Goal: Transaction & Acquisition: Book appointment/travel/reservation

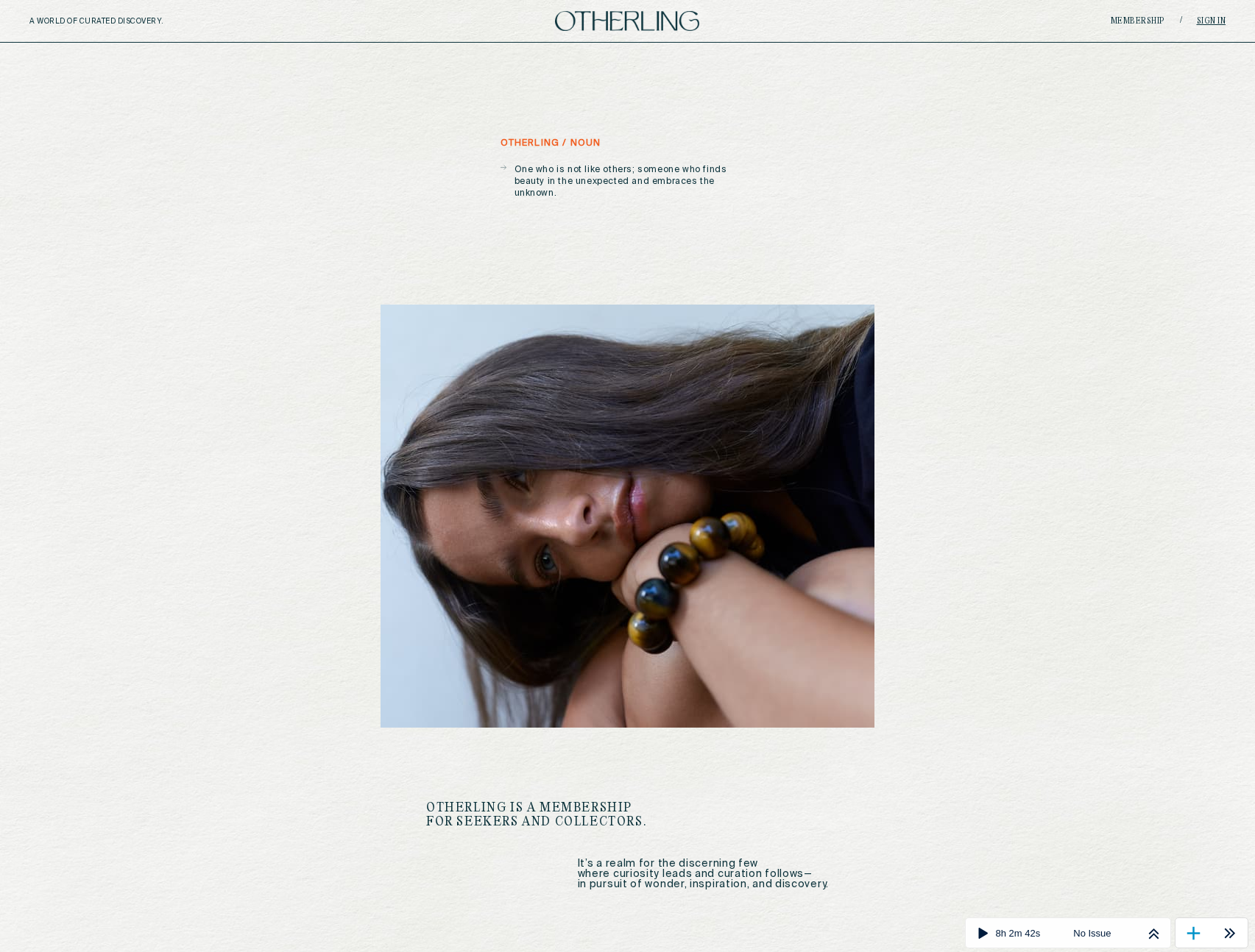
click at [1207, 20] on link "Sign in" at bounding box center [1211, 21] width 29 height 9
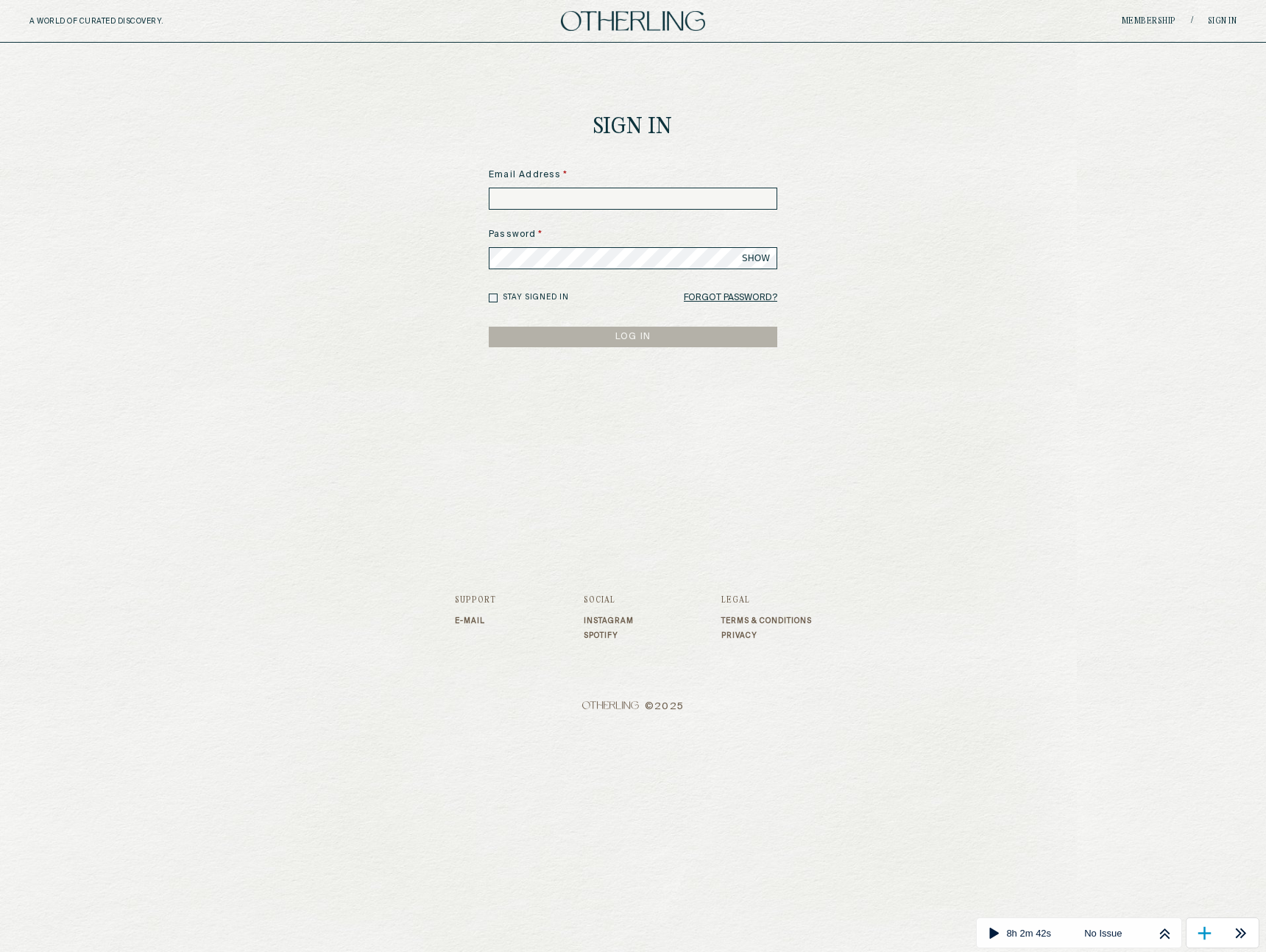
click at [573, 200] on input at bounding box center [633, 198] width 288 height 22
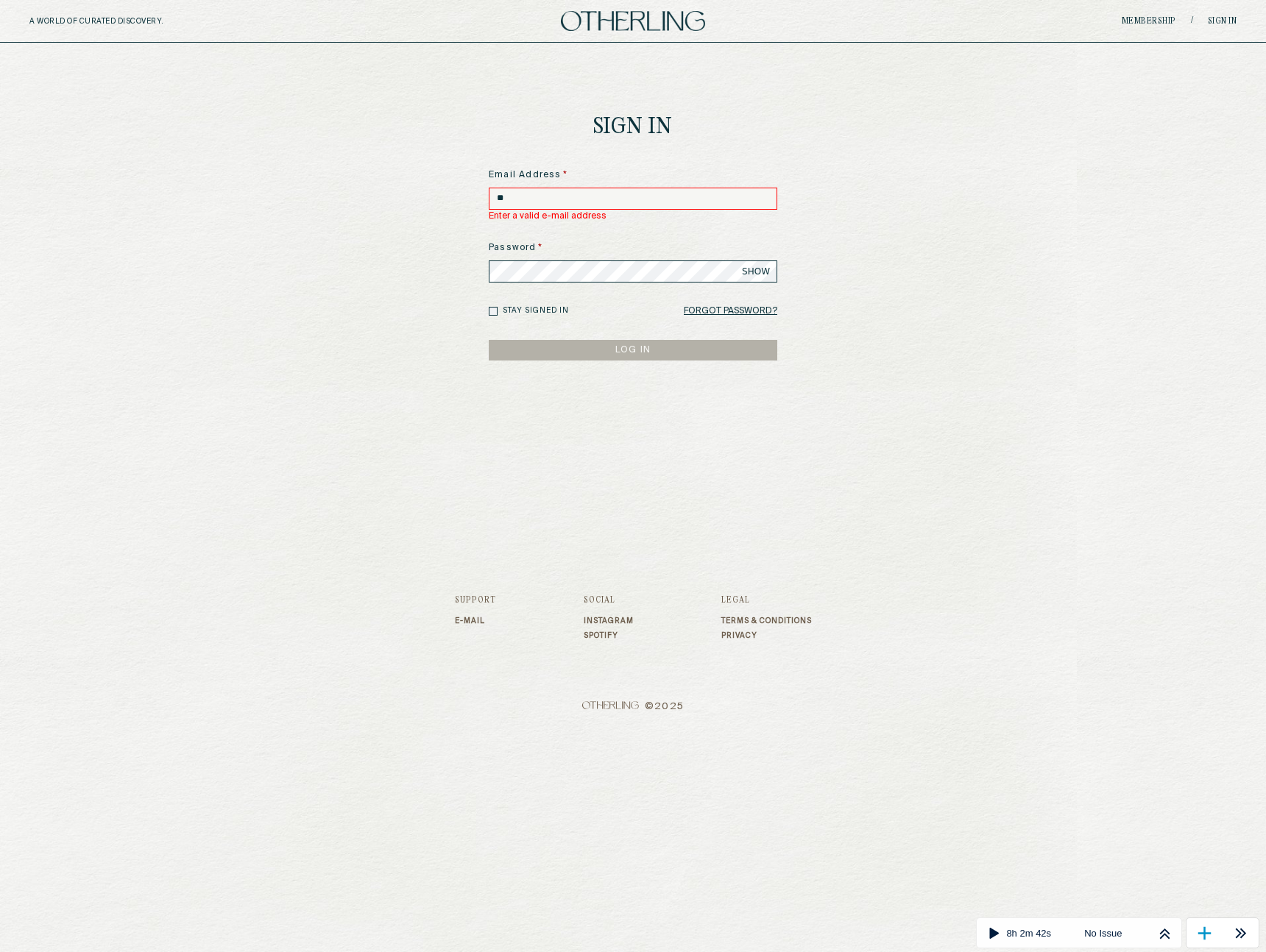
type input "**********"
click at [489, 340] on button "LOG IN" at bounding box center [633, 350] width 288 height 21
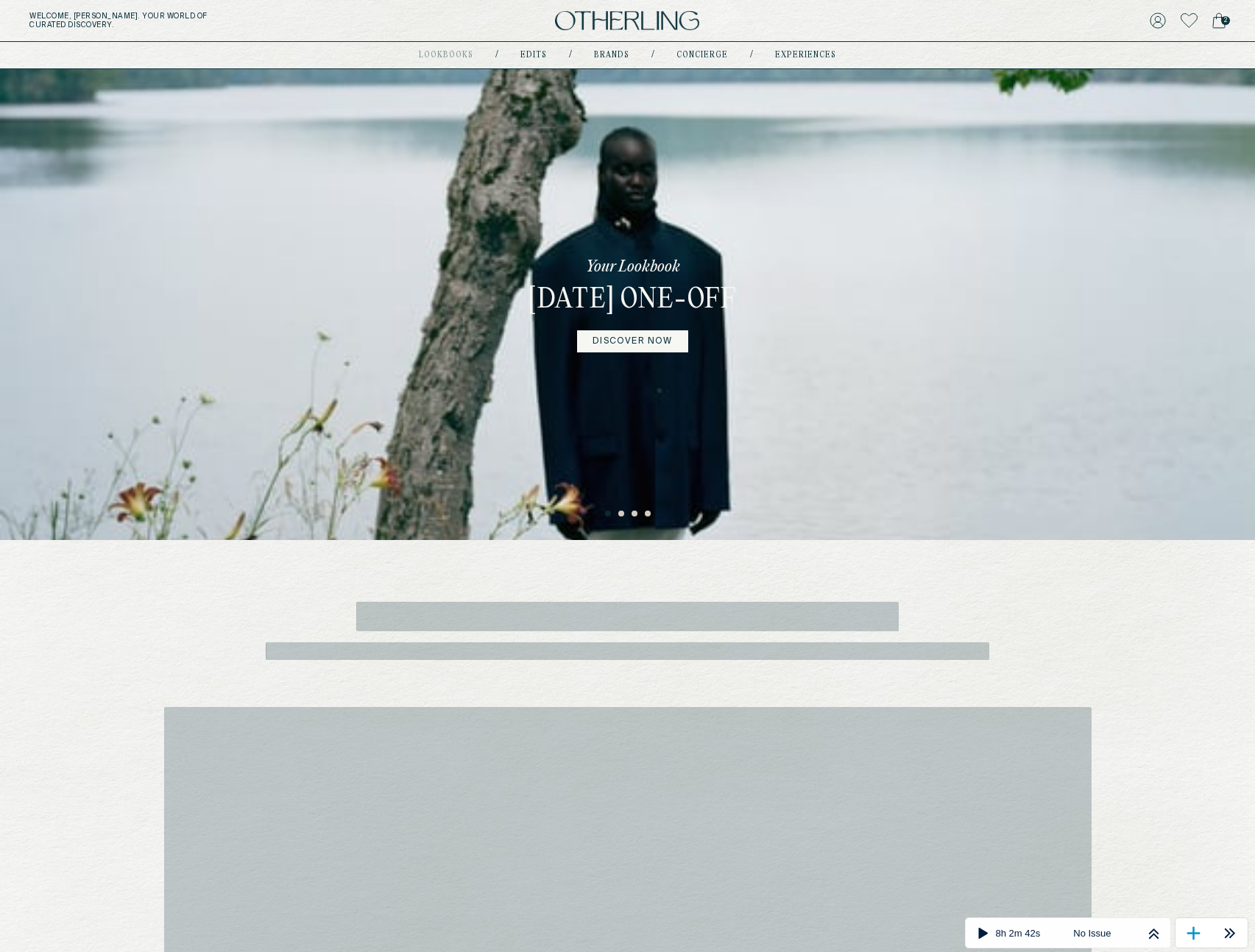
click at [1096, 56] on header "Welcome, Amy . Your world of curated discovery. 2 lookbooks Coming soon / Edits…" at bounding box center [627, 35] width 1255 height 69
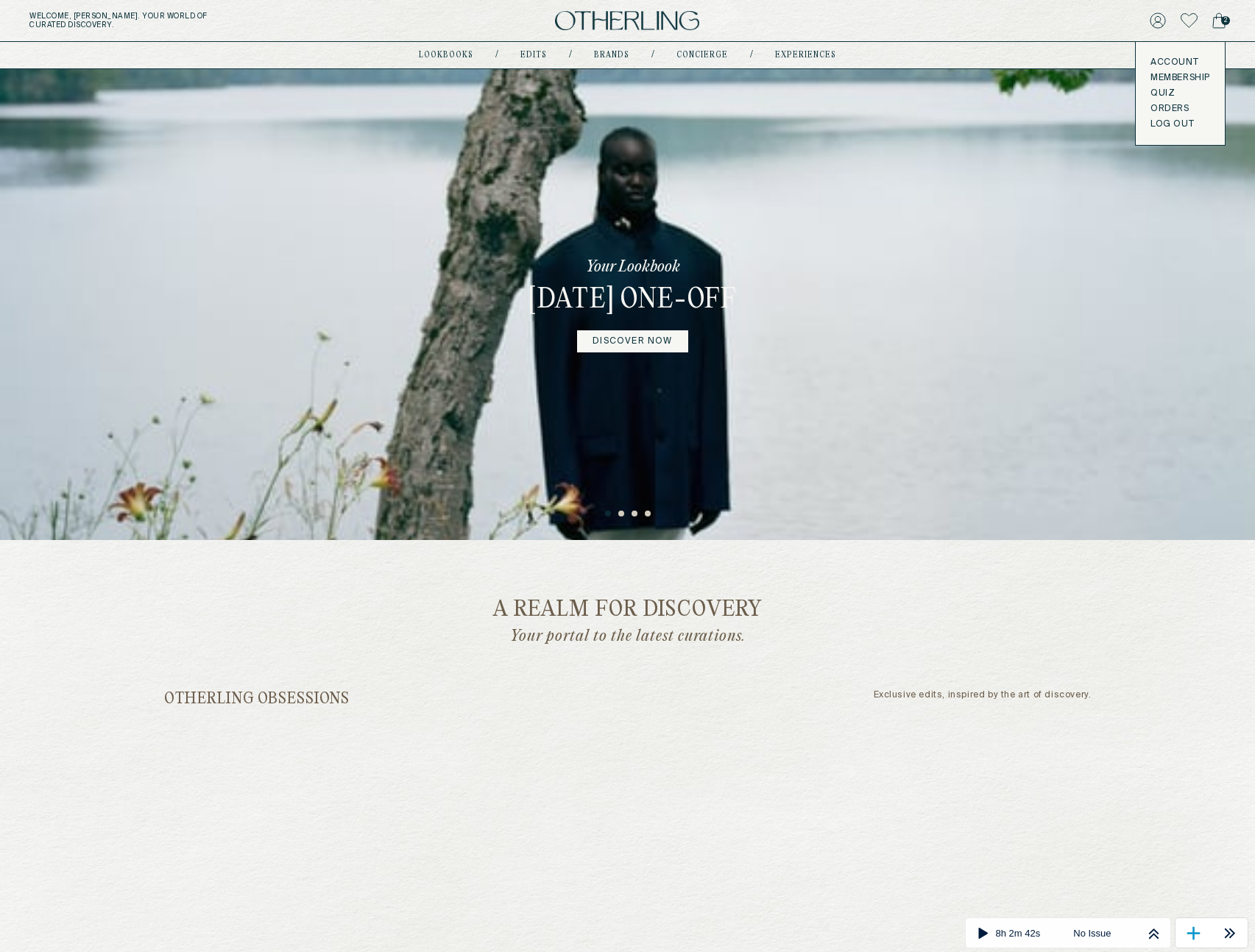
click at [1169, 59] on link "Account" at bounding box center [1180, 62] width 60 height 12
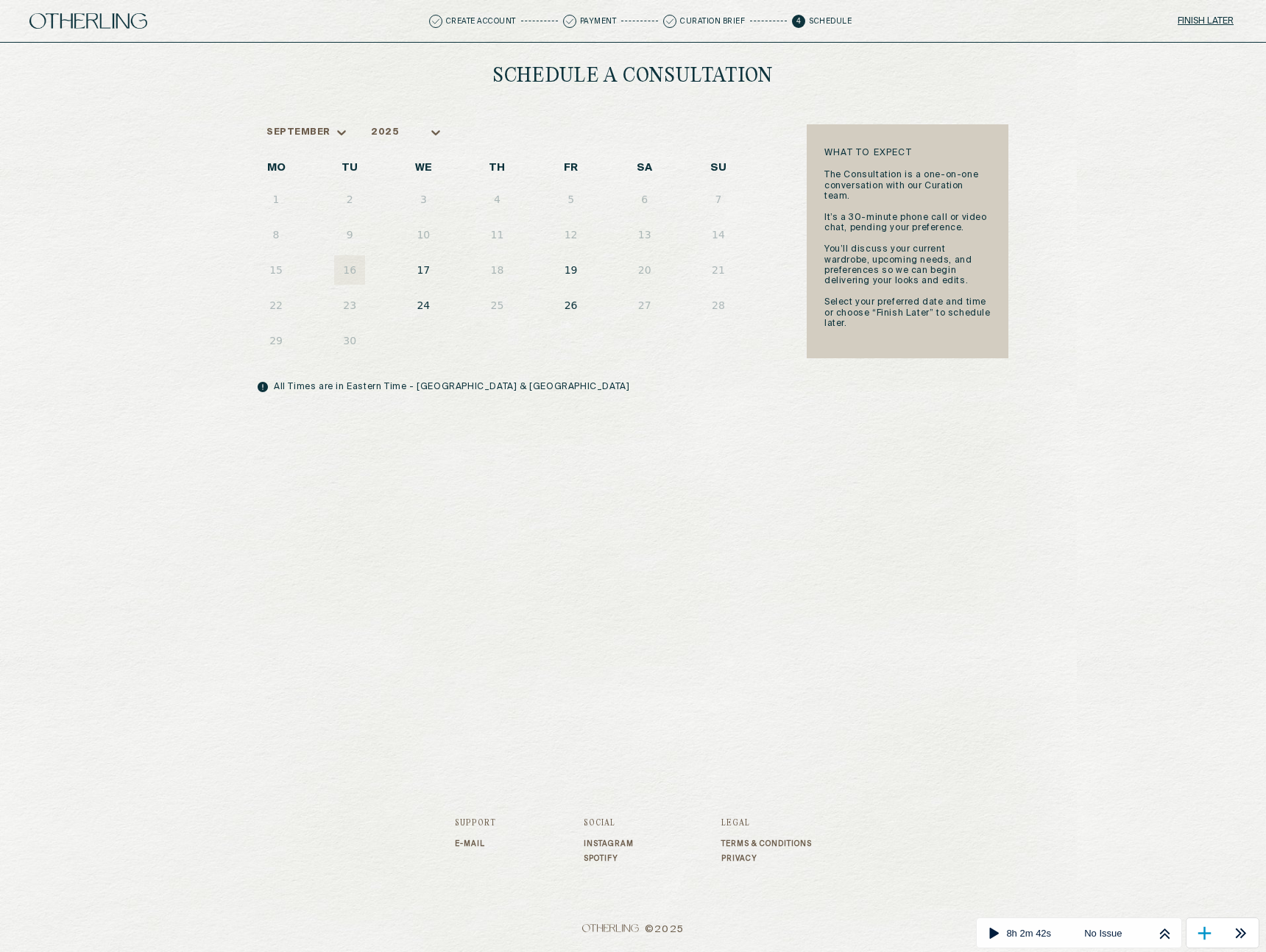
click at [416, 311] on button "24" at bounding box center [423, 305] width 31 height 29
click at [583, 290] on button "26" at bounding box center [571, 305] width 31 height 29
click at [508, 474] on button "11:30 AM" at bounding box center [515, 469] width 63 height 27
click at [336, 578] on button "Next" at bounding box center [311, 574] width 108 height 22
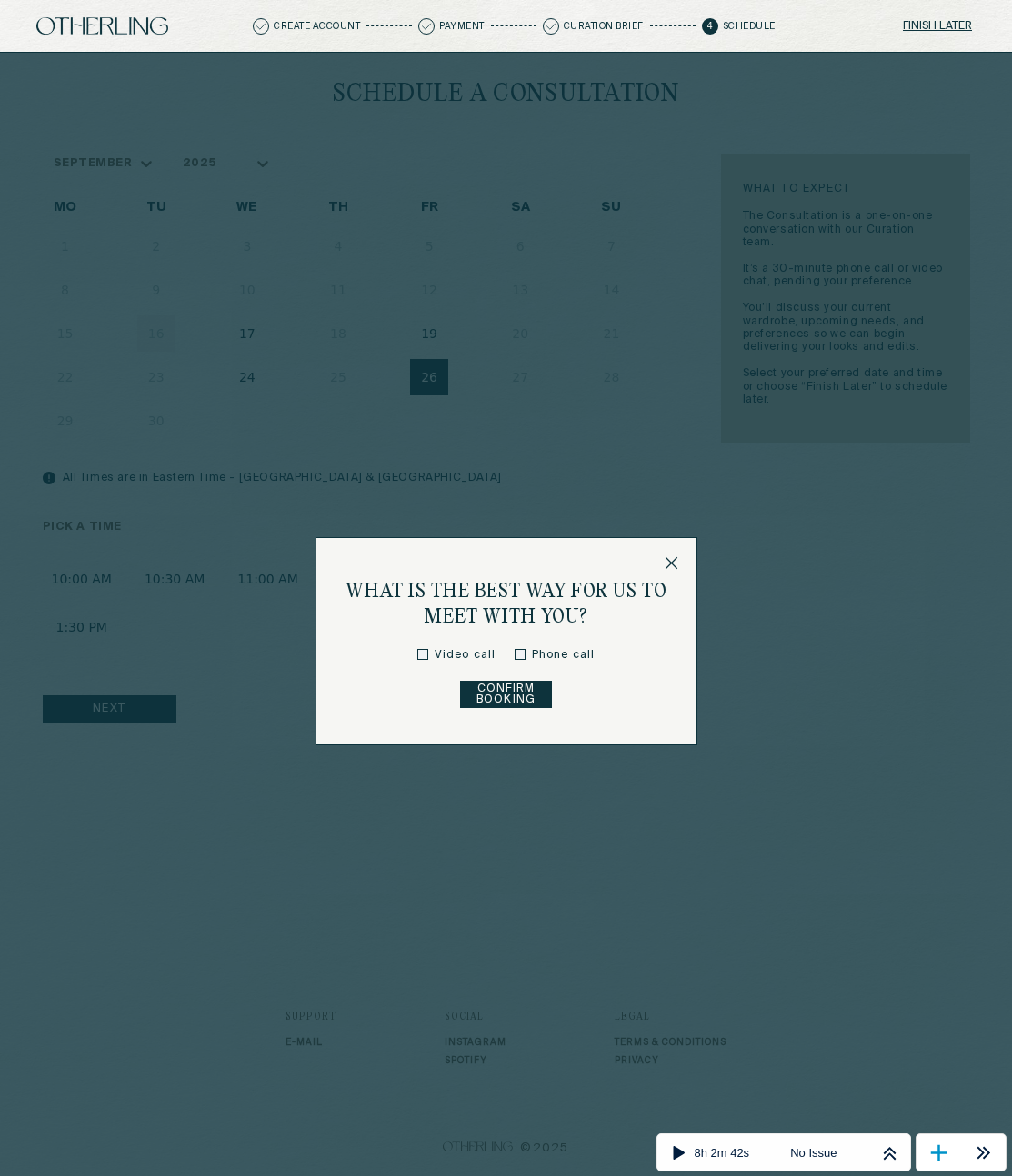
click at [531, 705] on button "Confirm Booking" at bounding box center [506, 694] width 92 height 27
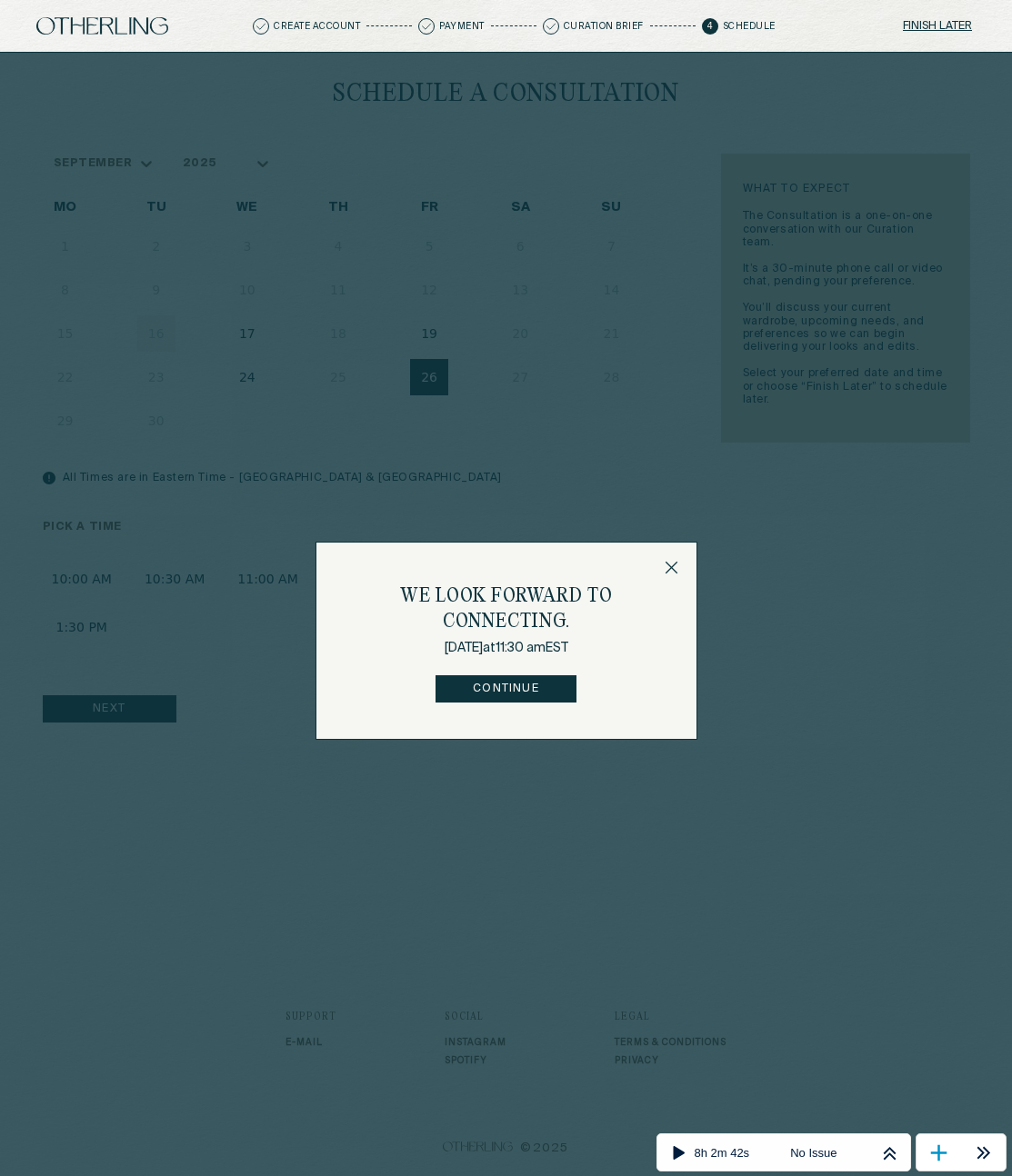
click at [666, 567] on icon at bounding box center [672, 568] width 14 height 14
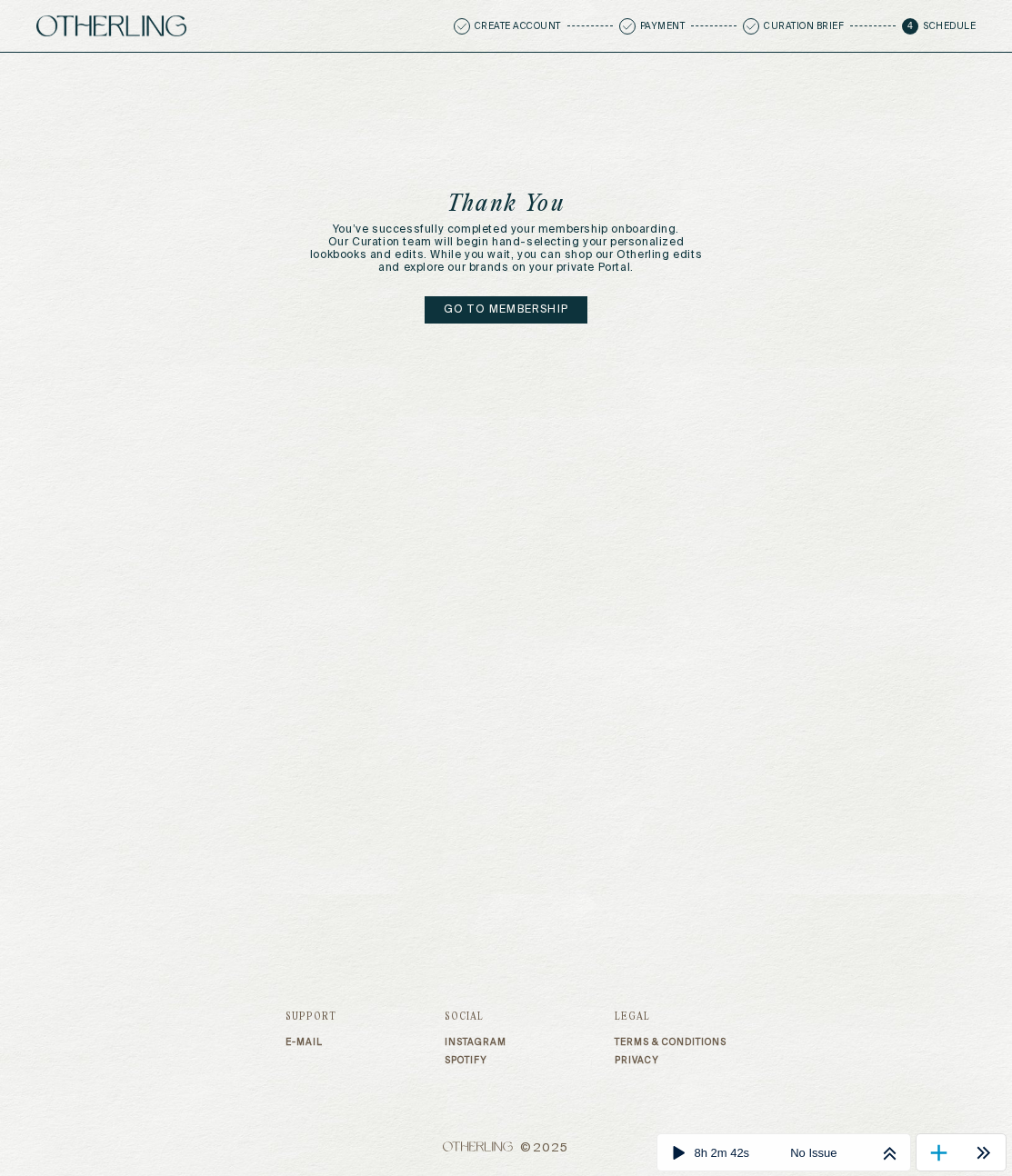
click at [514, 471] on div "Thank You You’ve successfully completed your membership onboarding. Our Curatio…" at bounding box center [506, 487] width 1012 height 870
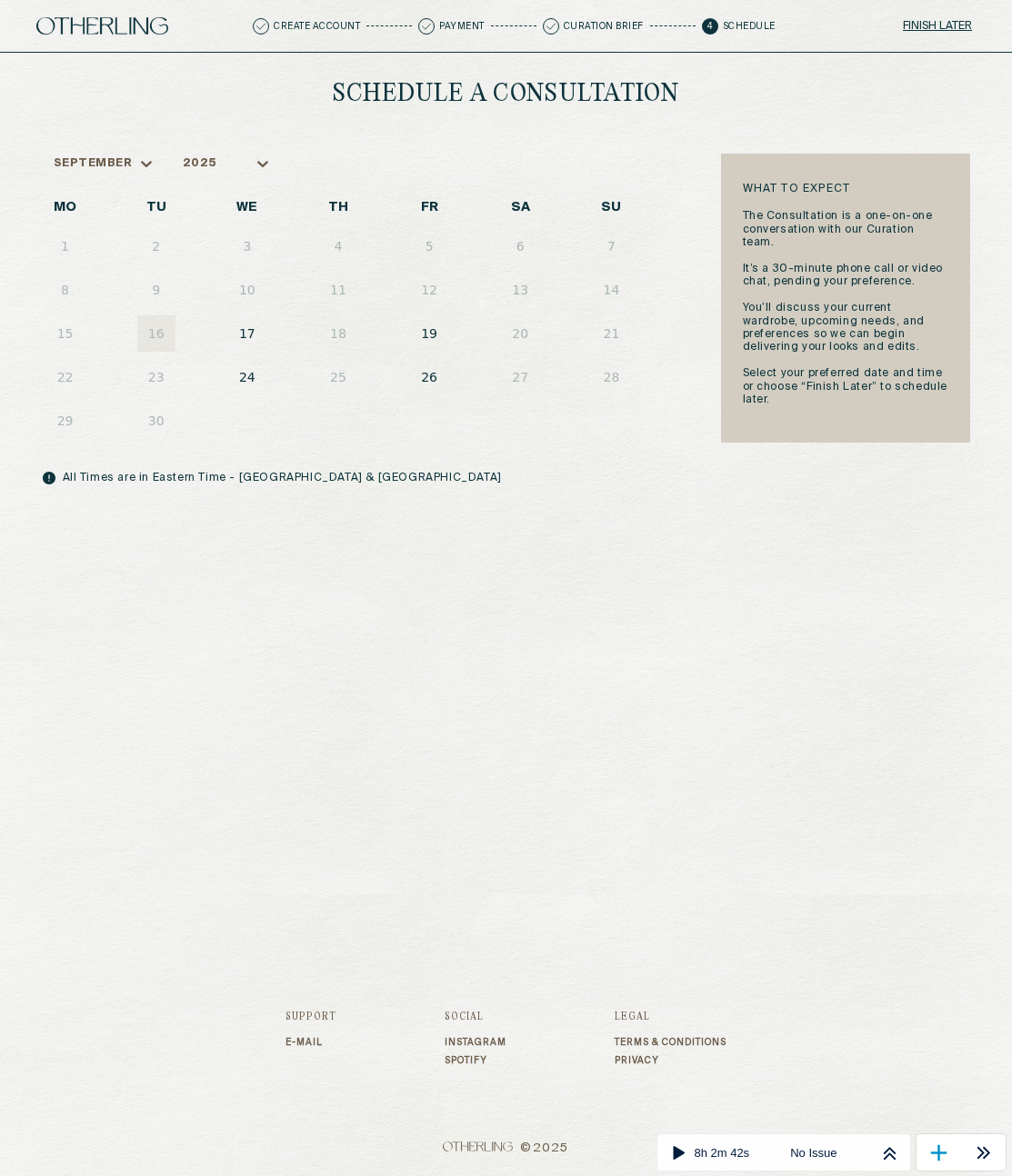
click at [433, 375] on button "26" at bounding box center [429, 377] width 38 height 36
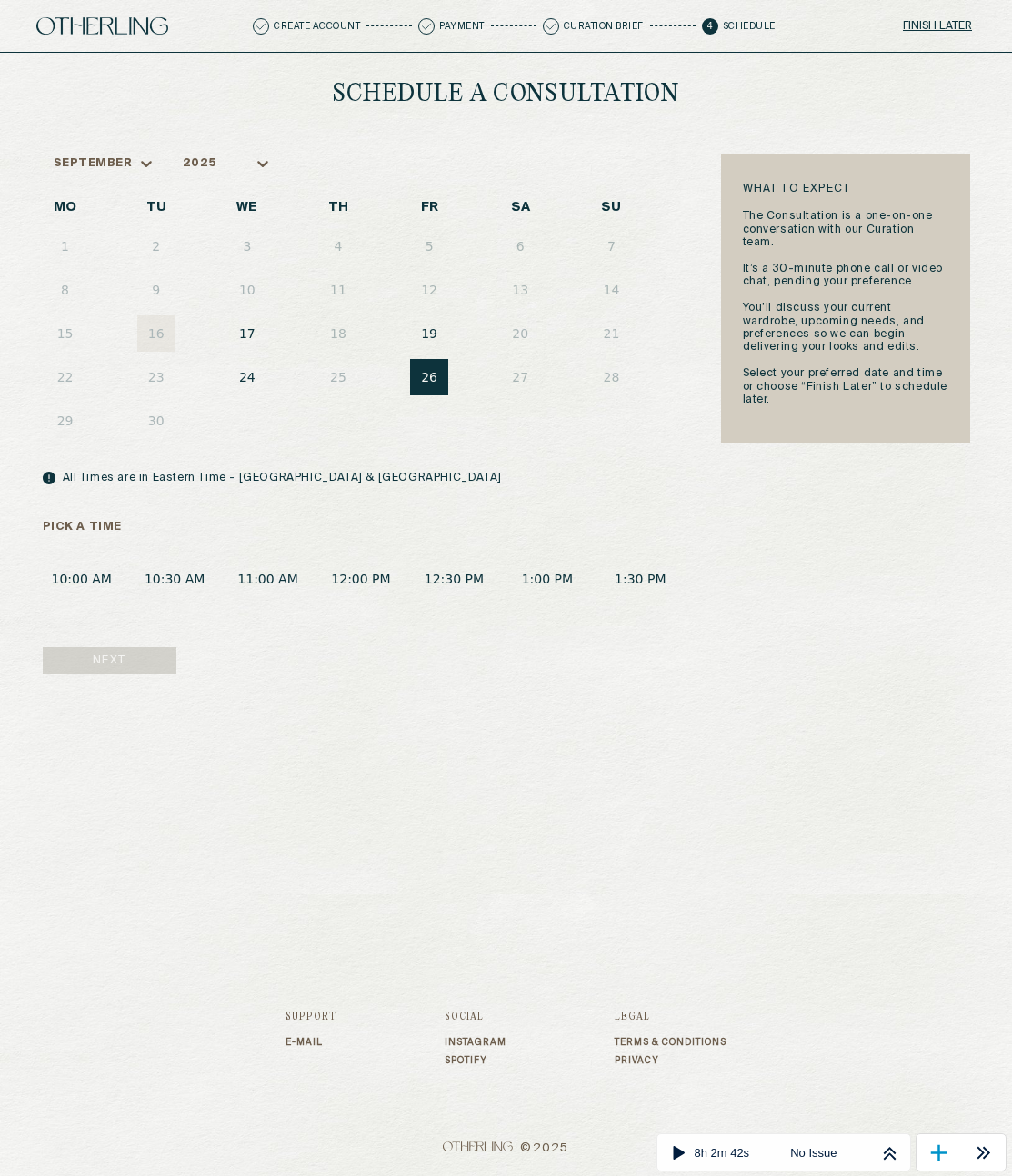
click at [201, 588] on button "10:30 AM" at bounding box center [174, 579] width 78 height 34
click at [127, 657] on button "Next" at bounding box center [110, 660] width 134 height 27
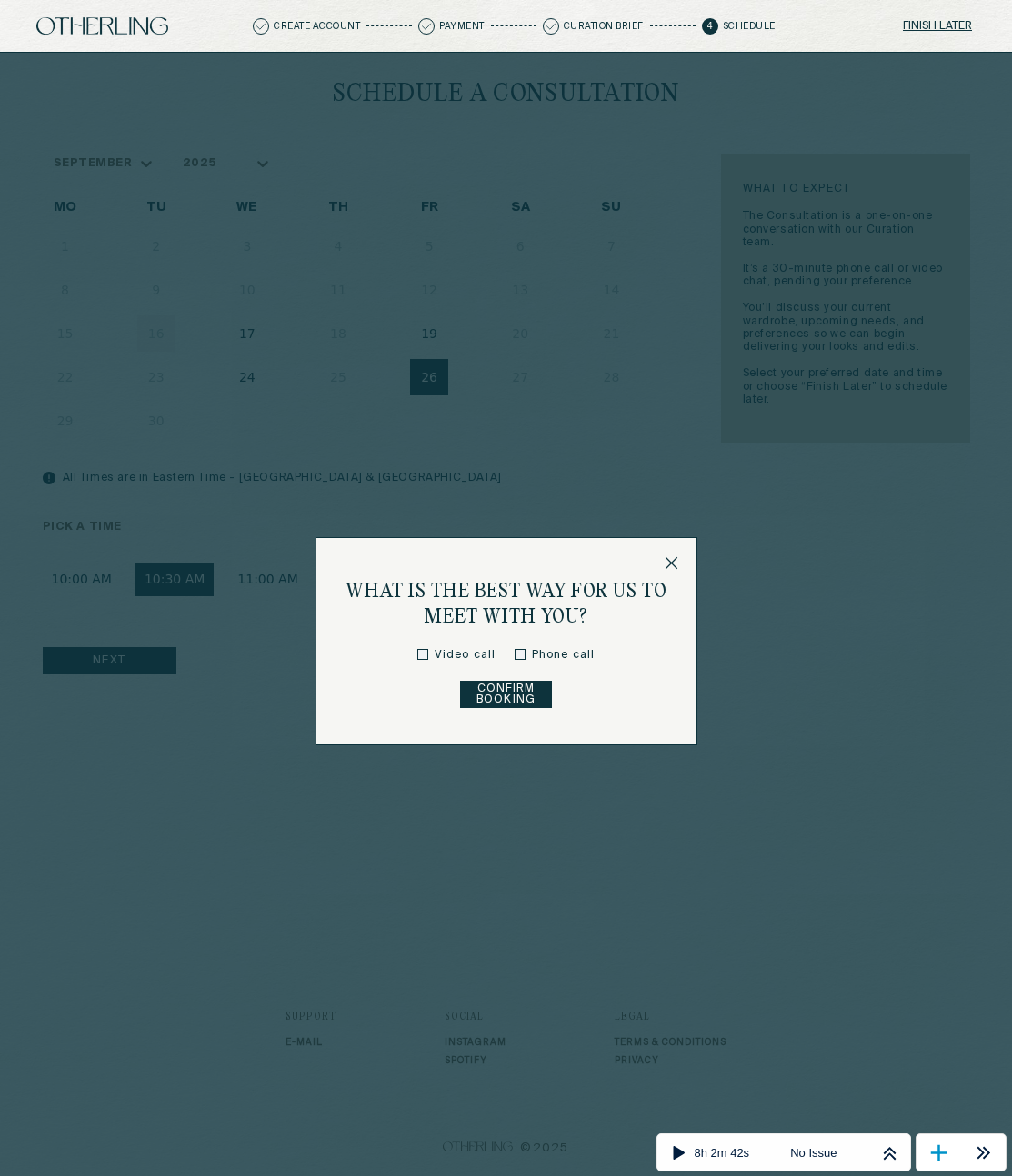
click at [526, 696] on button "Confirm Booking" at bounding box center [506, 694] width 92 height 27
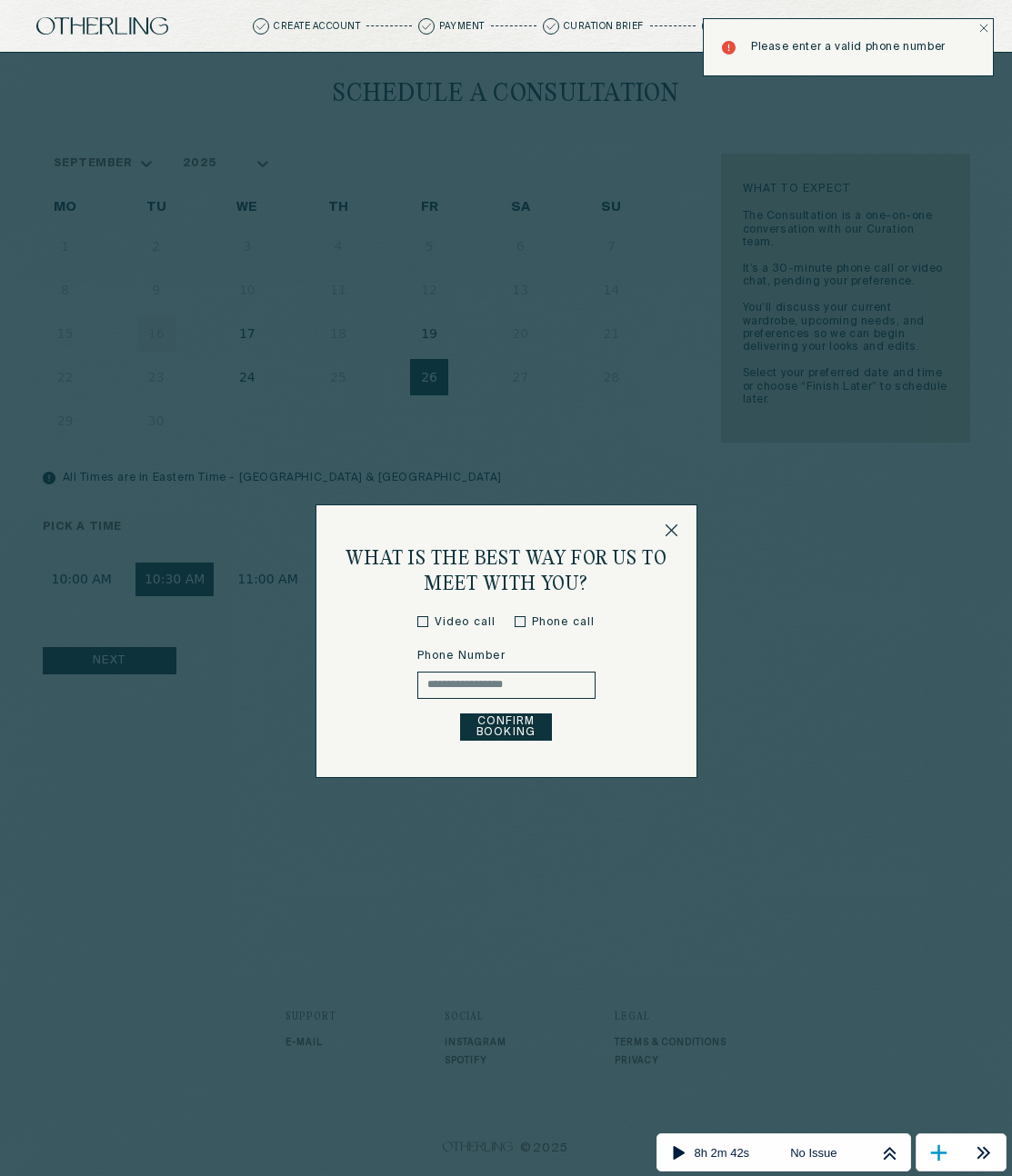
click at [495, 687] on input "text" at bounding box center [506, 685] width 178 height 27
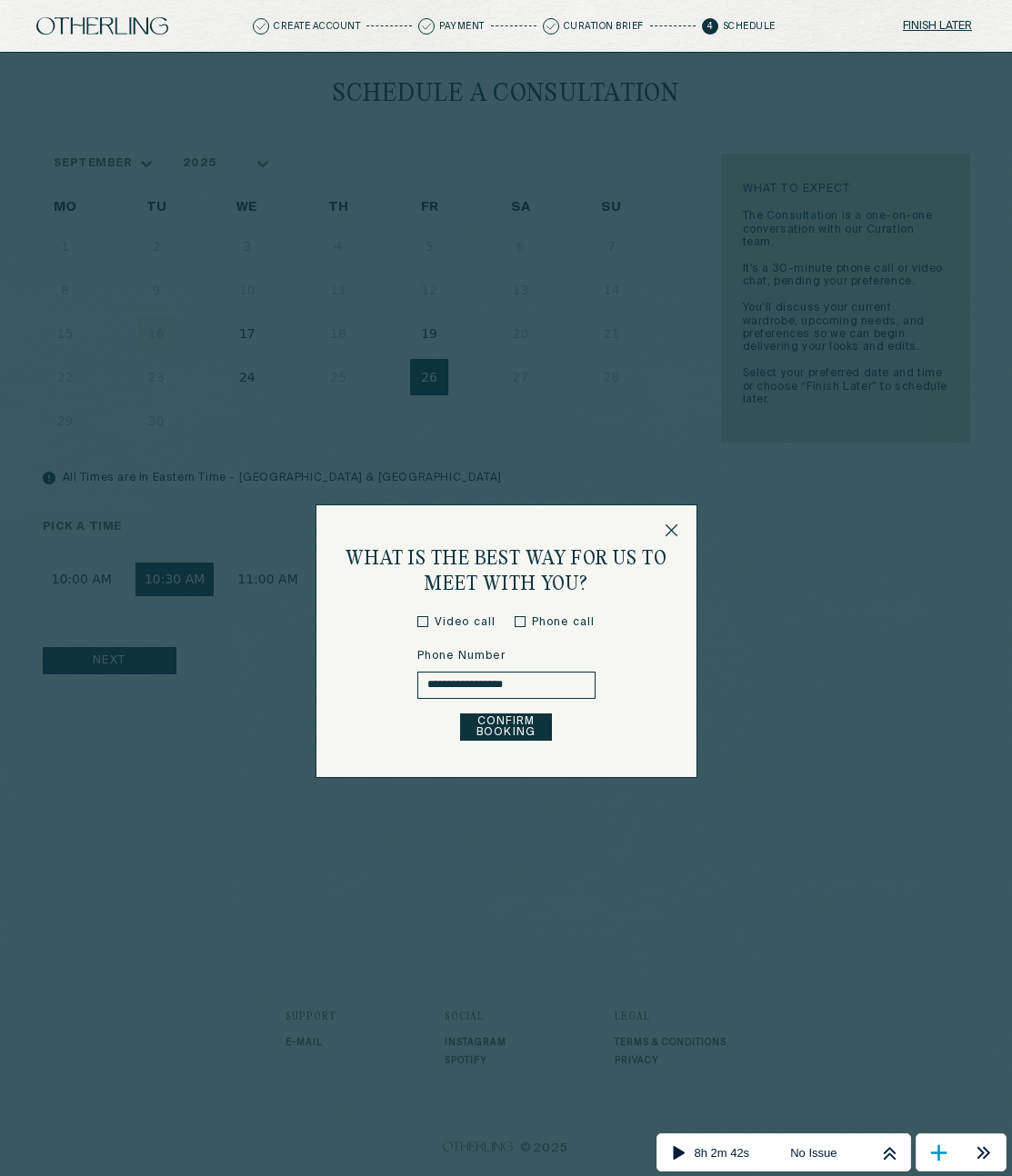
type input "**********"
click at [522, 735] on button "Confirm Booking" at bounding box center [506, 727] width 92 height 27
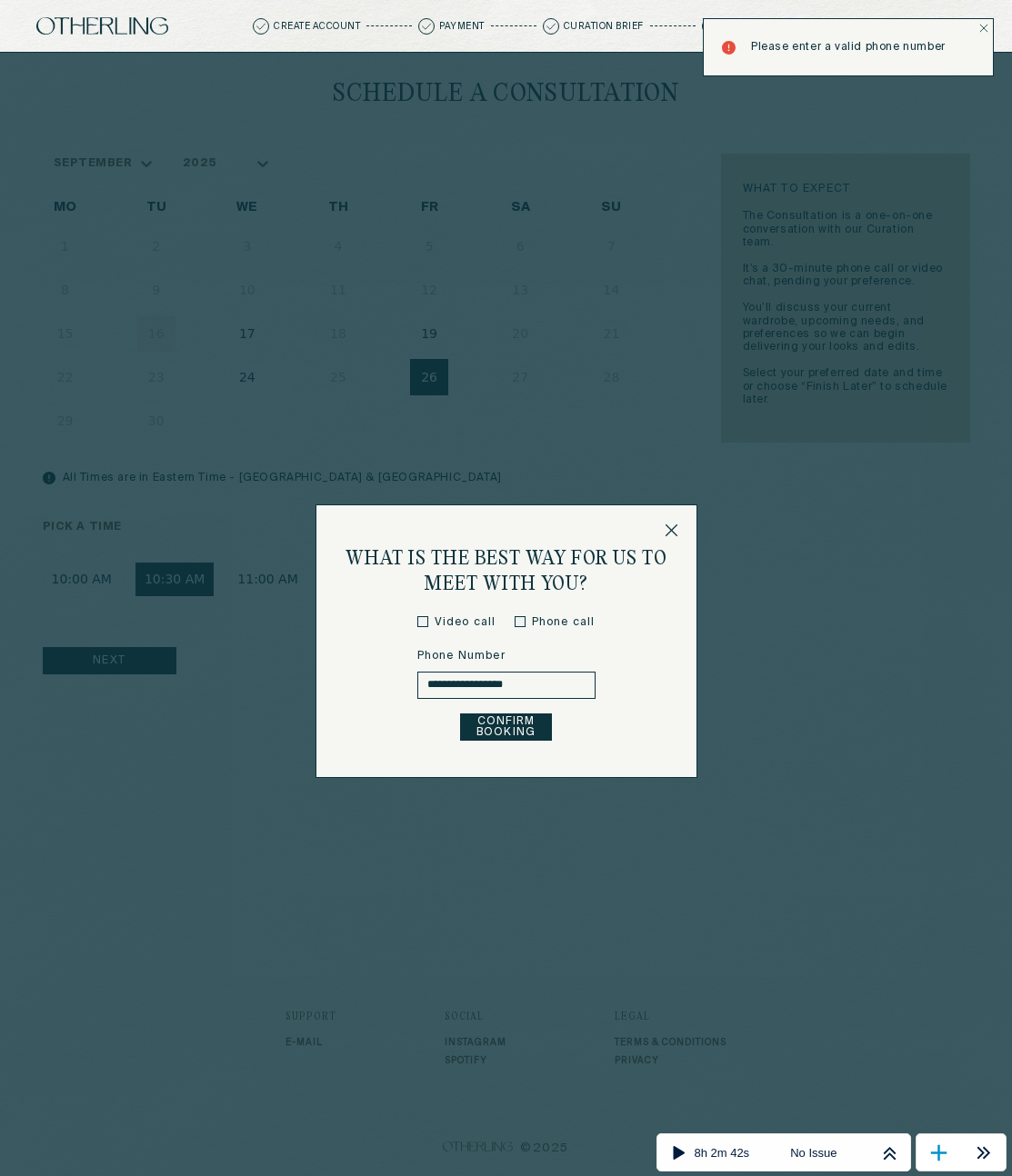
click at [809, 552] on div "**********" at bounding box center [506, 641] width 1012 height 1176
click at [673, 528] on icon at bounding box center [672, 530] width 12 height 12
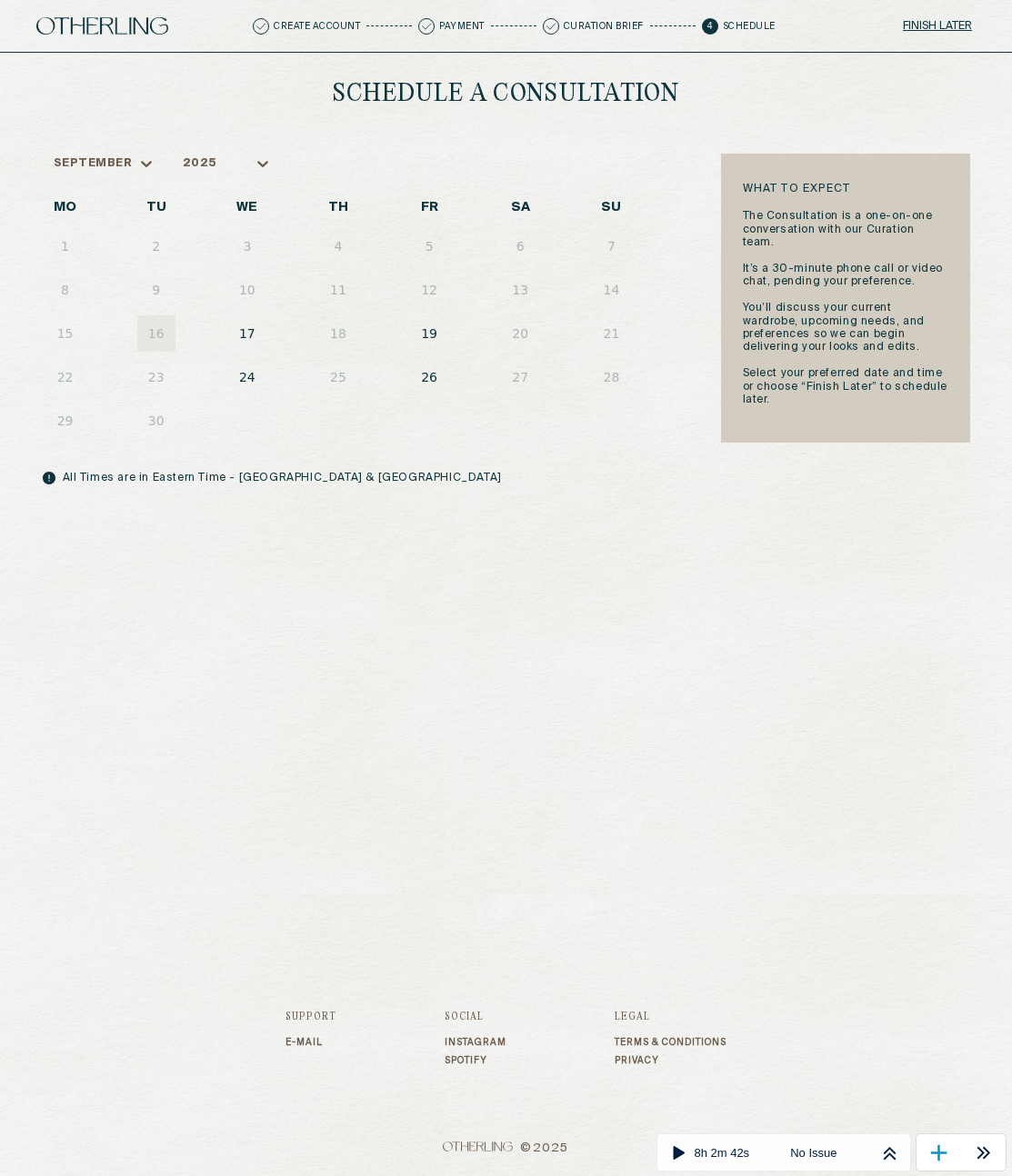
click at [427, 377] on button "26" at bounding box center [429, 377] width 38 height 36
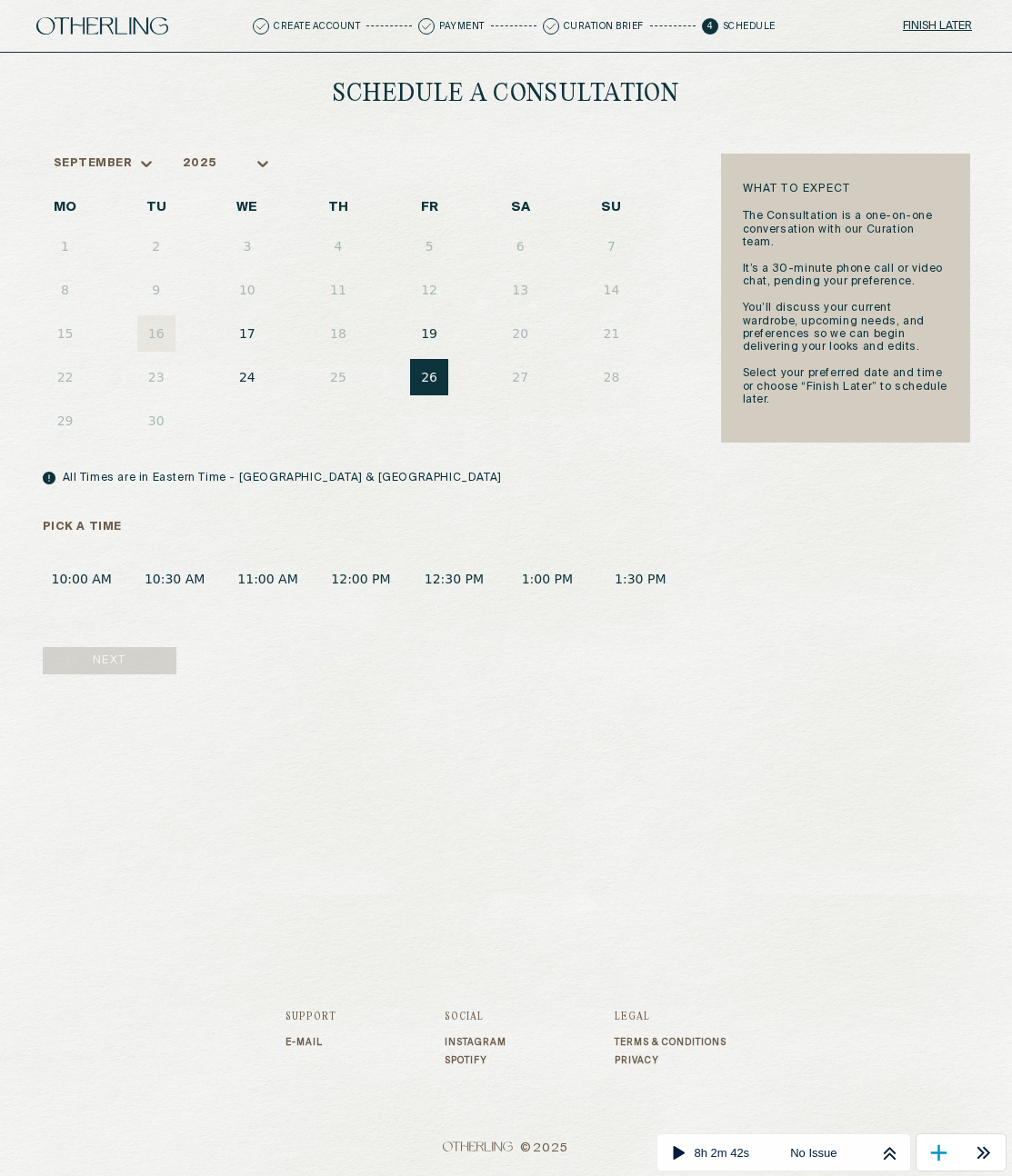
click at [574, 575] on button "1:00 PM" at bounding box center [547, 579] width 78 height 34
click at [106, 667] on button "Next" at bounding box center [110, 660] width 134 height 27
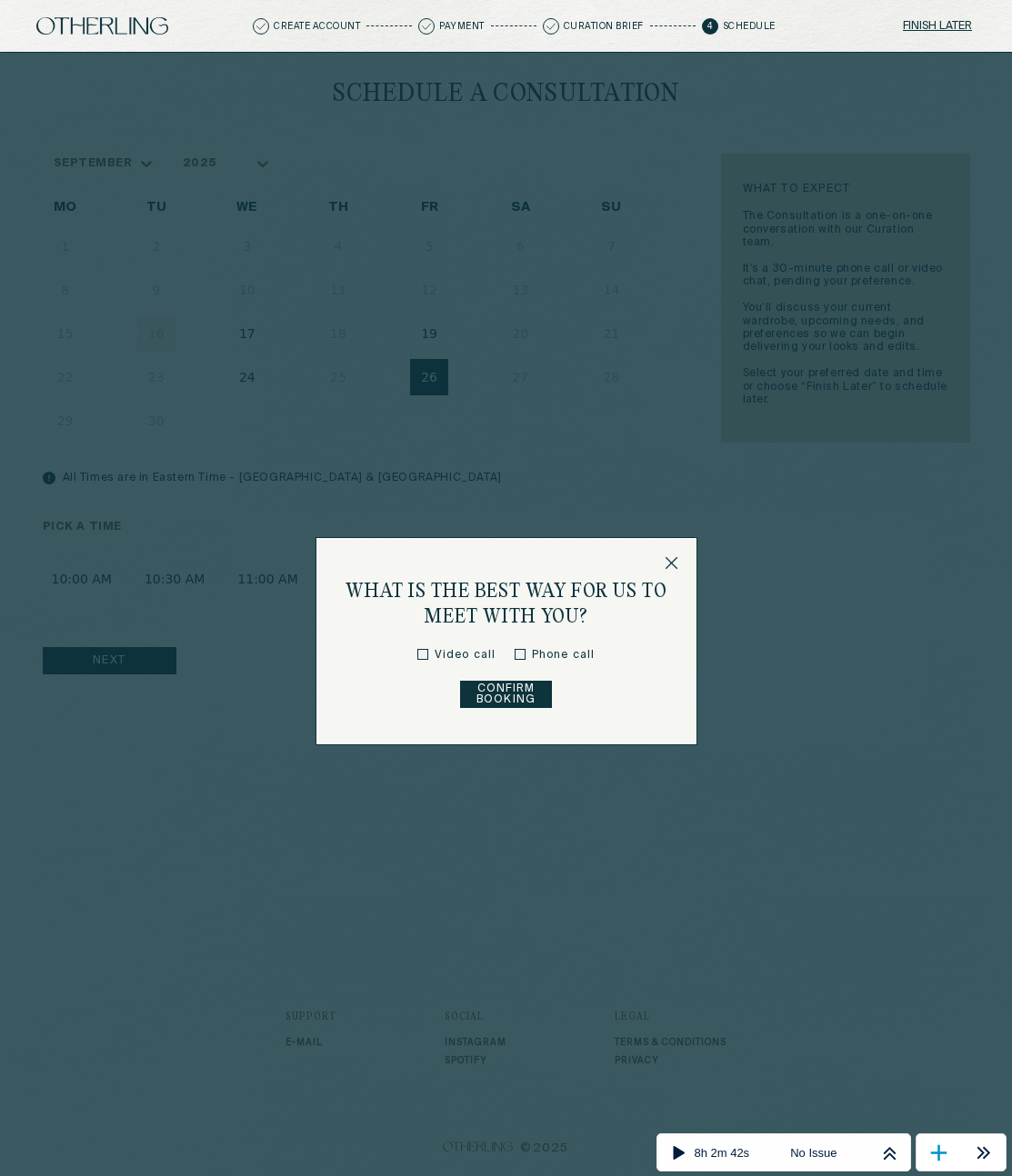
click at [521, 697] on button "Confirm Booking" at bounding box center [506, 694] width 92 height 27
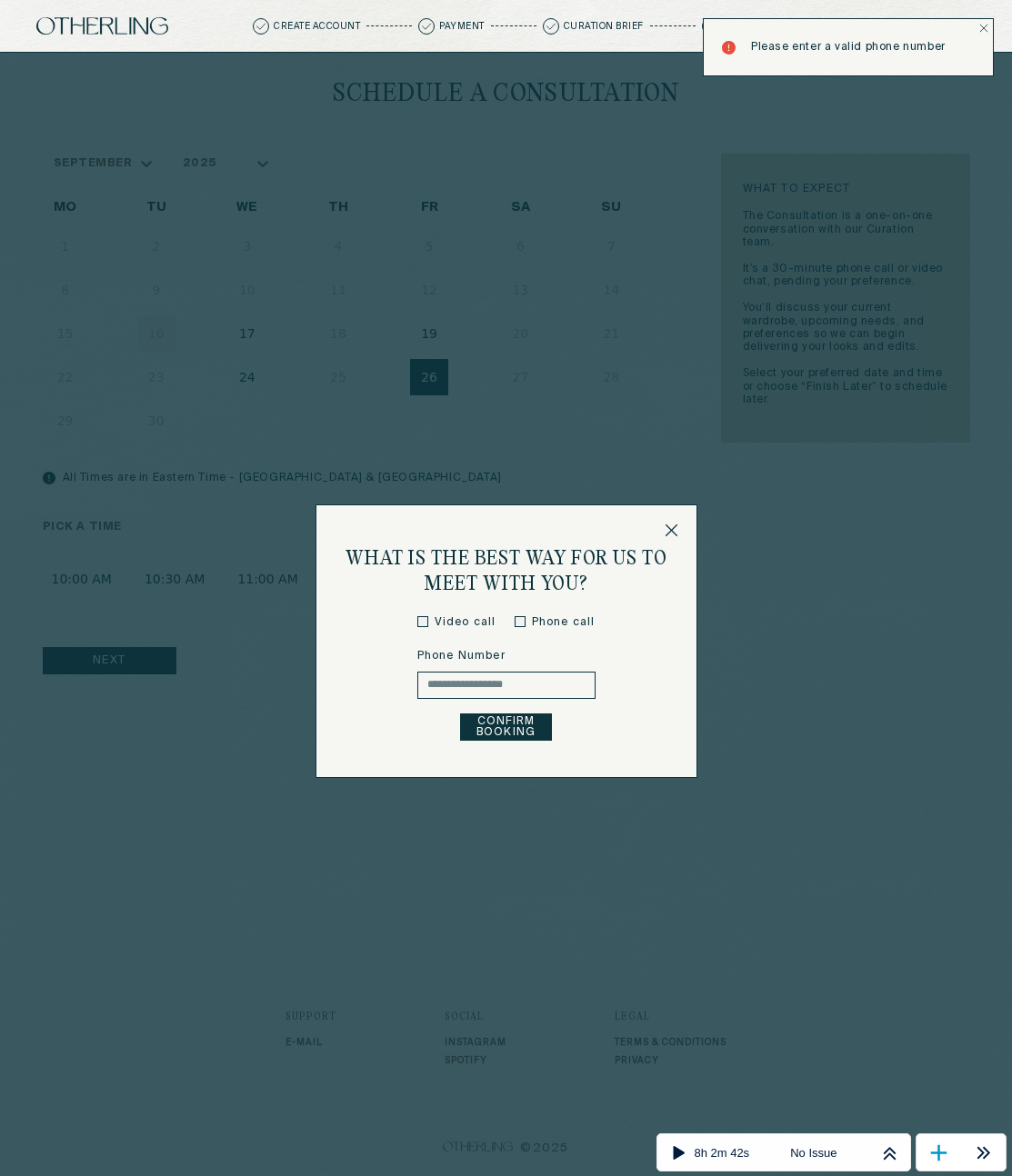
click at [499, 687] on input "text" at bounding box center [506, 685] width 178 height 27
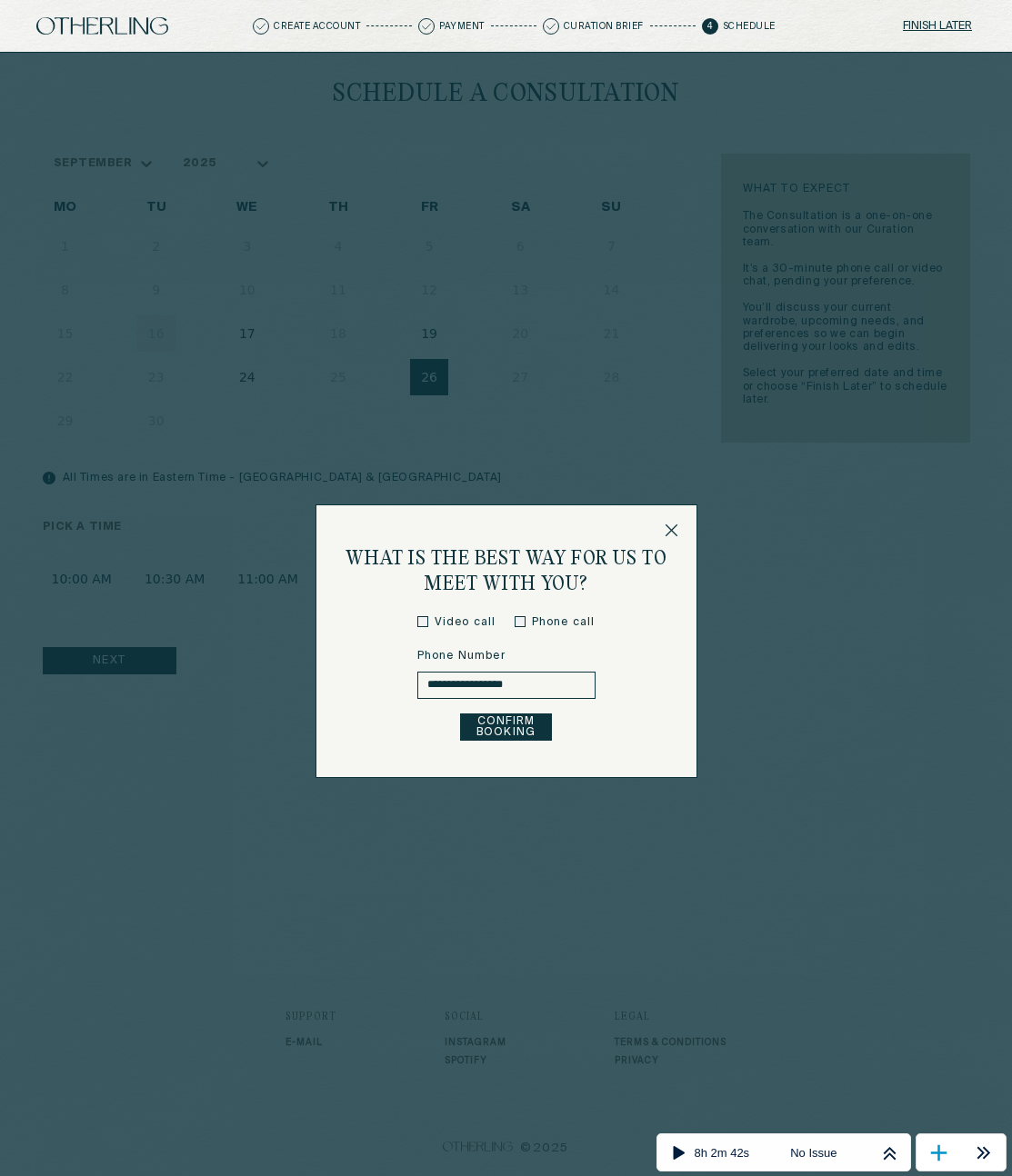
type input "**********"
click at [520, 734] on button "Confirm Booking" at bounding box center [506, 727] width 92 height 27
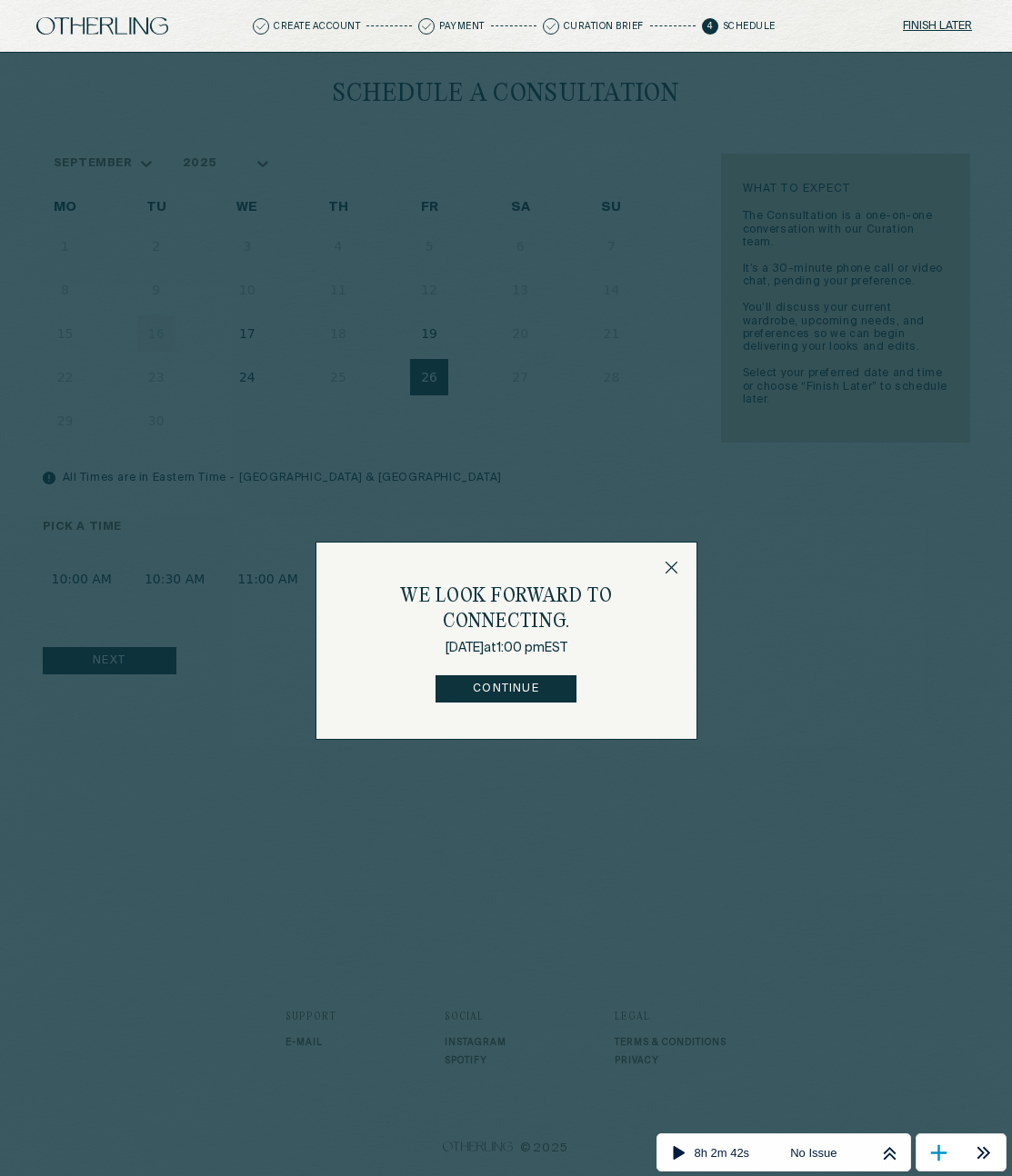
click at [670, 573] on icon at bounding box center [672, 568] width 14 height 14
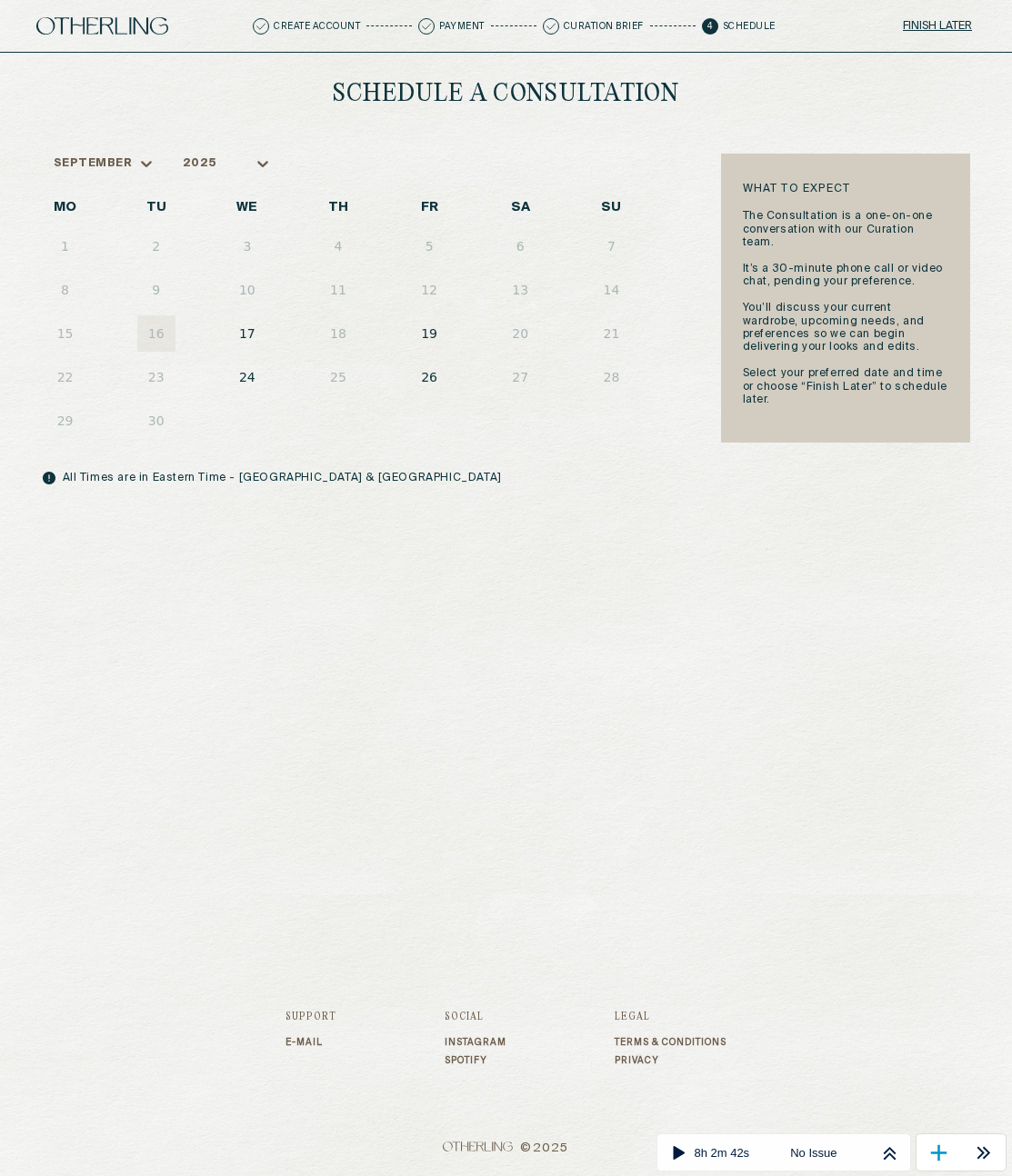
click at [429, 384] on button "26" at bounding box center [429, 377] width 38 height 36
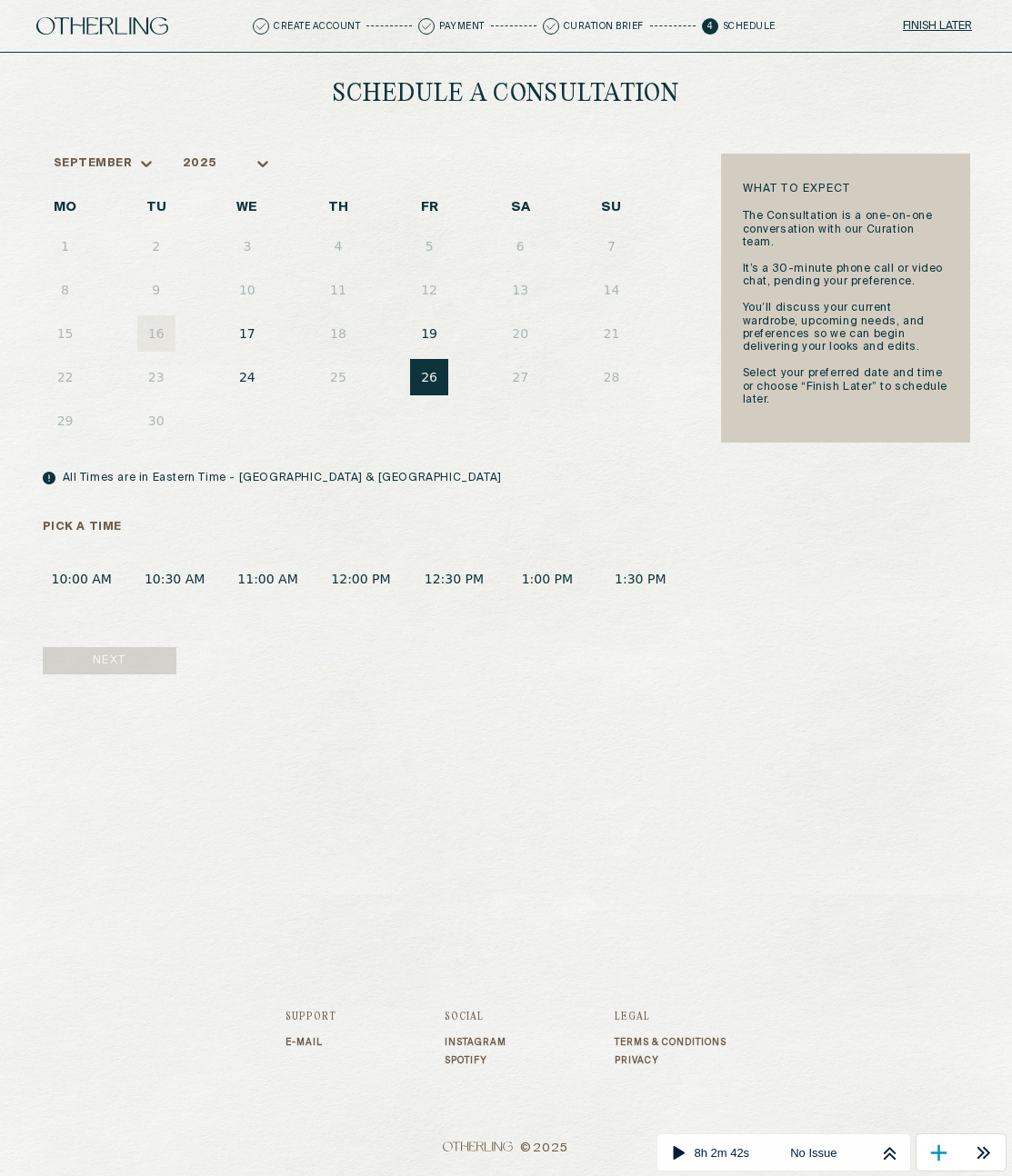
click at [538, 575] on button "1:00 PM" at bounding box center [547, 579] width 78 height 34
click at [119, 670] on button "Next" at bounding box center [110, 660] width 134 height 27
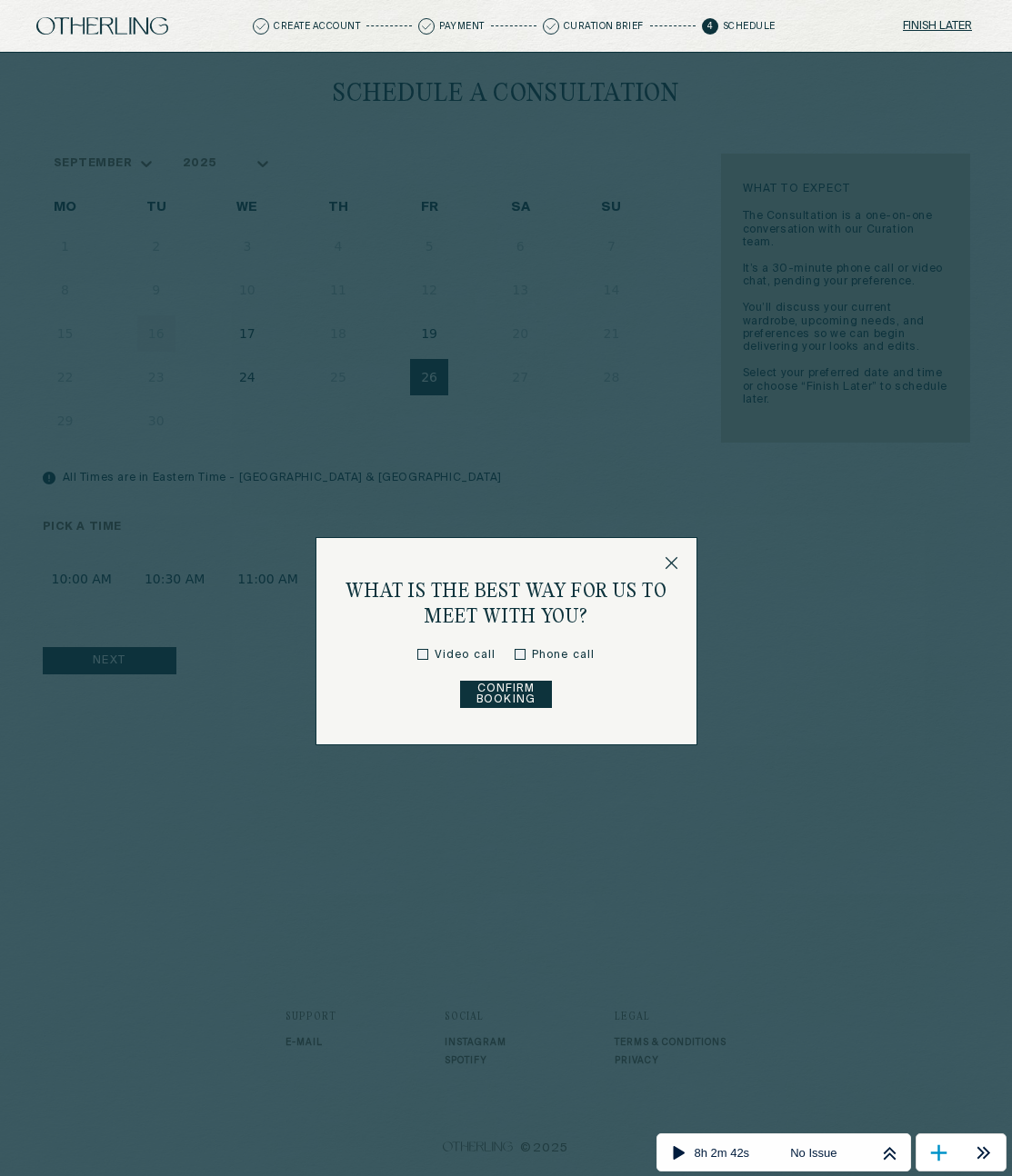
click at [512, 686] on button "Confirm Booking" at bounding box center [506, 694] width 92 height 27
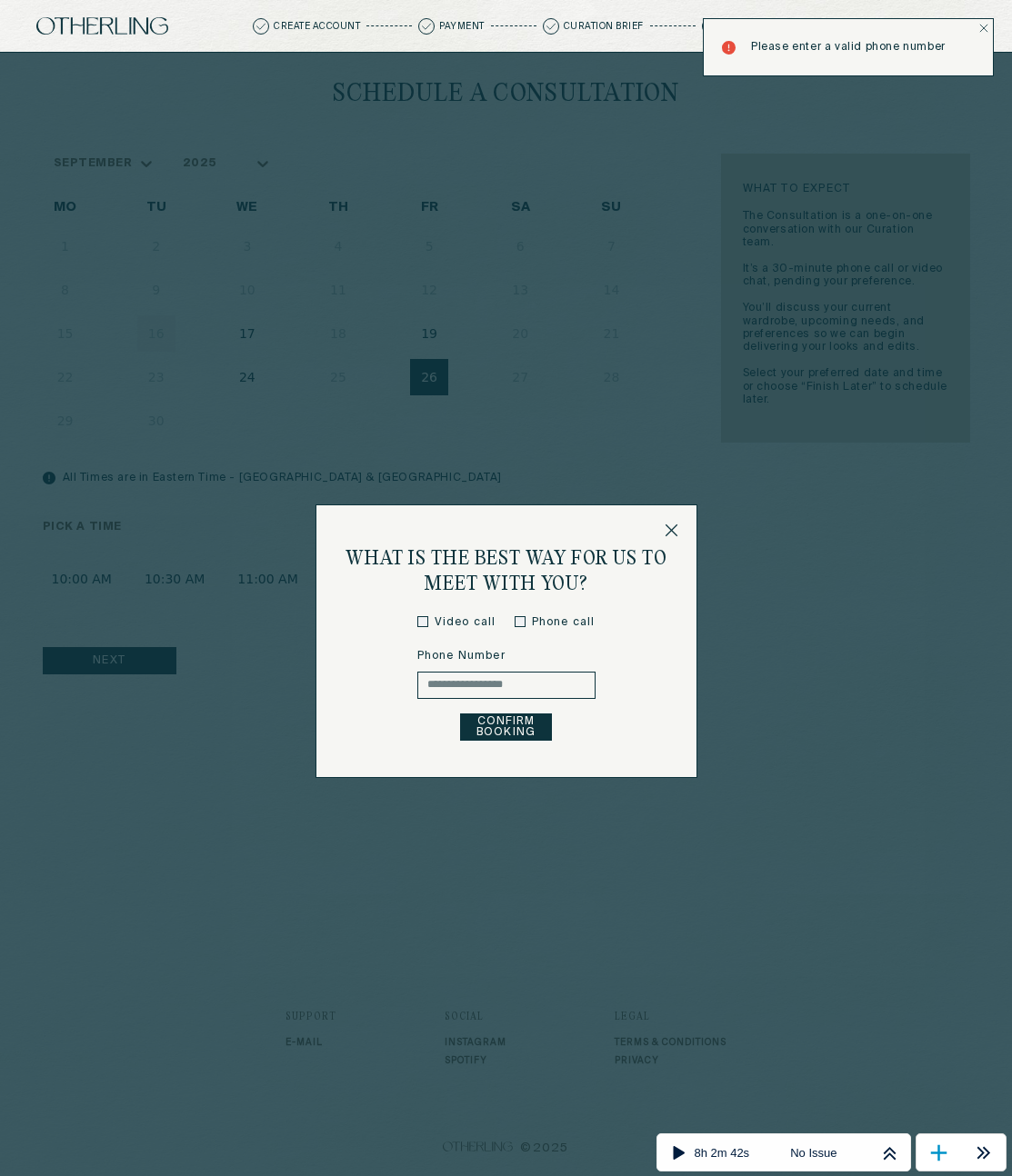
click at [500, 691] on input "text" at bounding box center [506, 685] width 178 height 27
type input "**********"
click at [528, 721] on button "Confirm Booking" at bounding box center [506, 727] width 92 height 27
